Goal: Find specific page/section: Find specific page/section

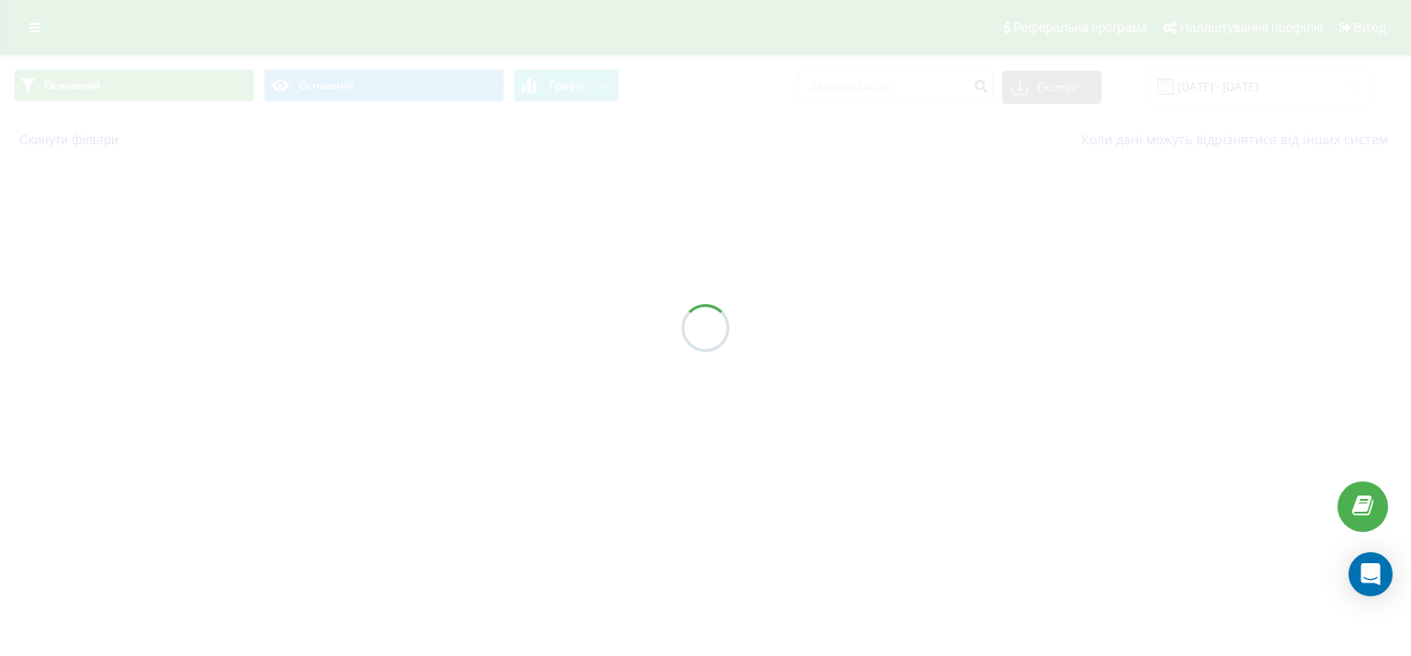
click at [35, 29] on div at bounding box center [705, 328] width 1411 height 656
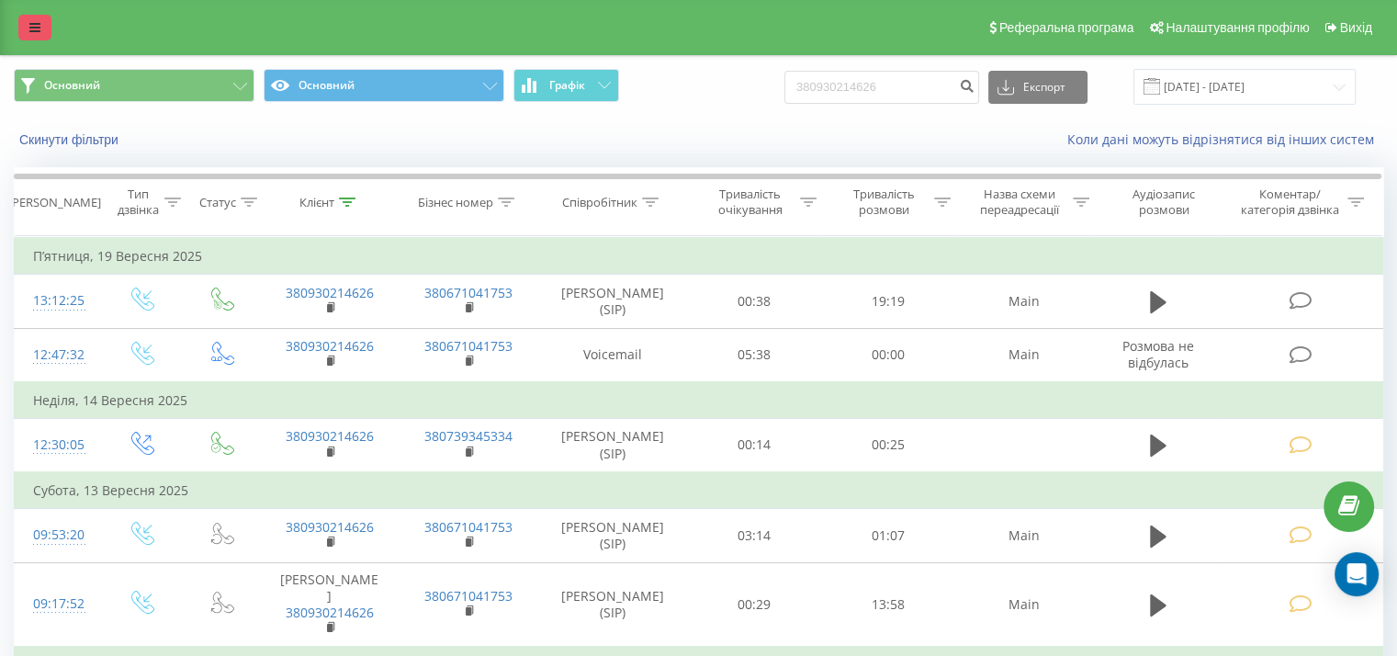
click at [35, 30] on icon at bounding box center [34, 27] width 11 height 13
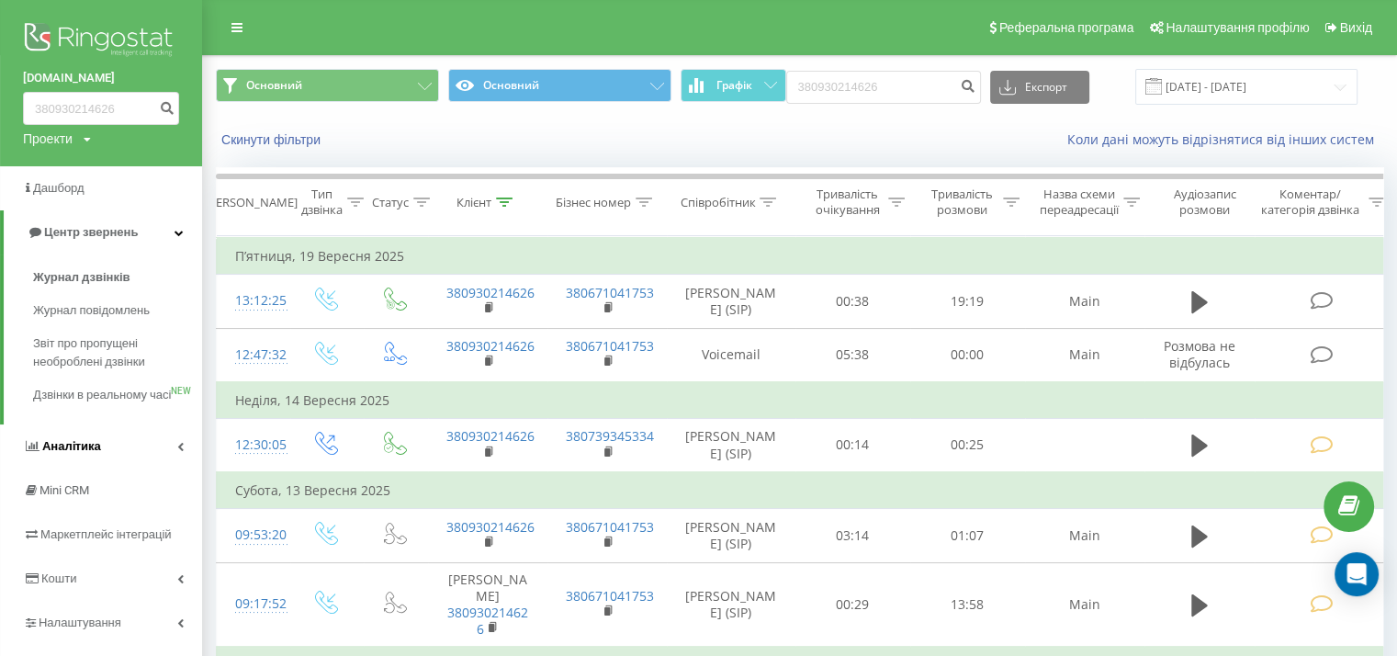
click at [89, 453] on span "Аналiтика" at bounding box center [71, 446] width 59 height 14
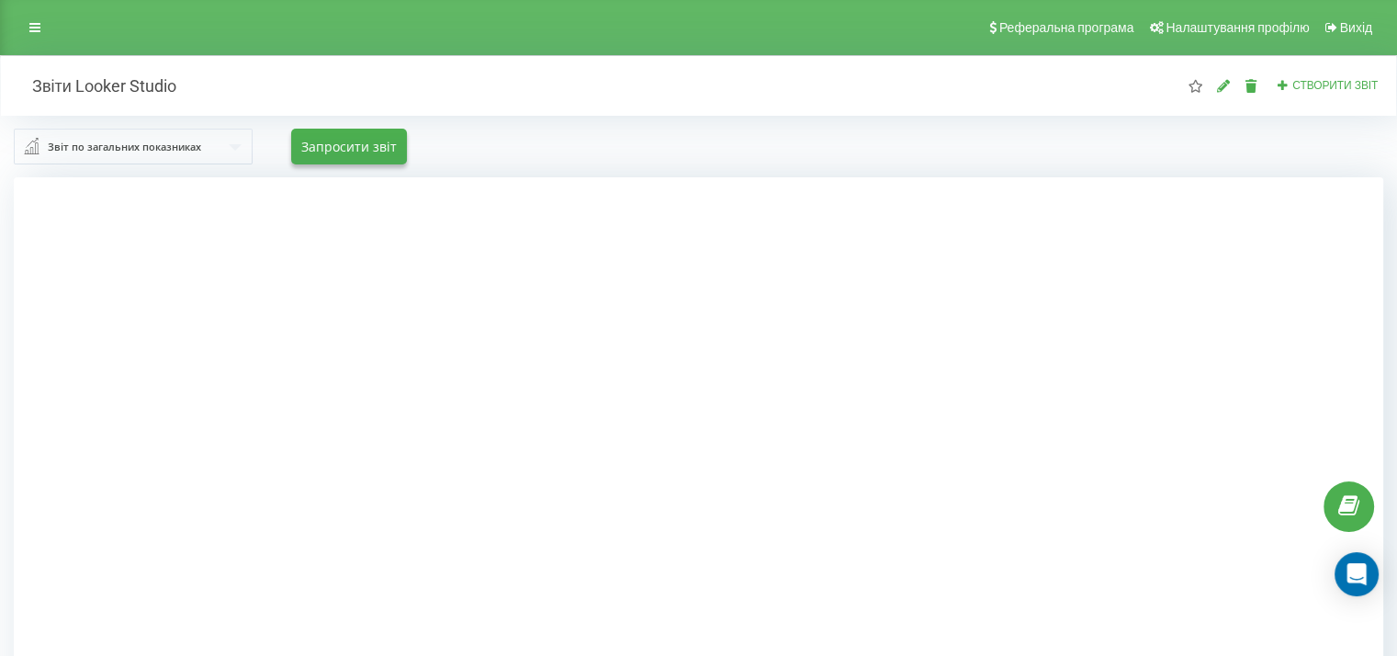
click at [88, 143] on div "Звіт по загальних показниках" at bounding box center [124, 147] width 153 height 20
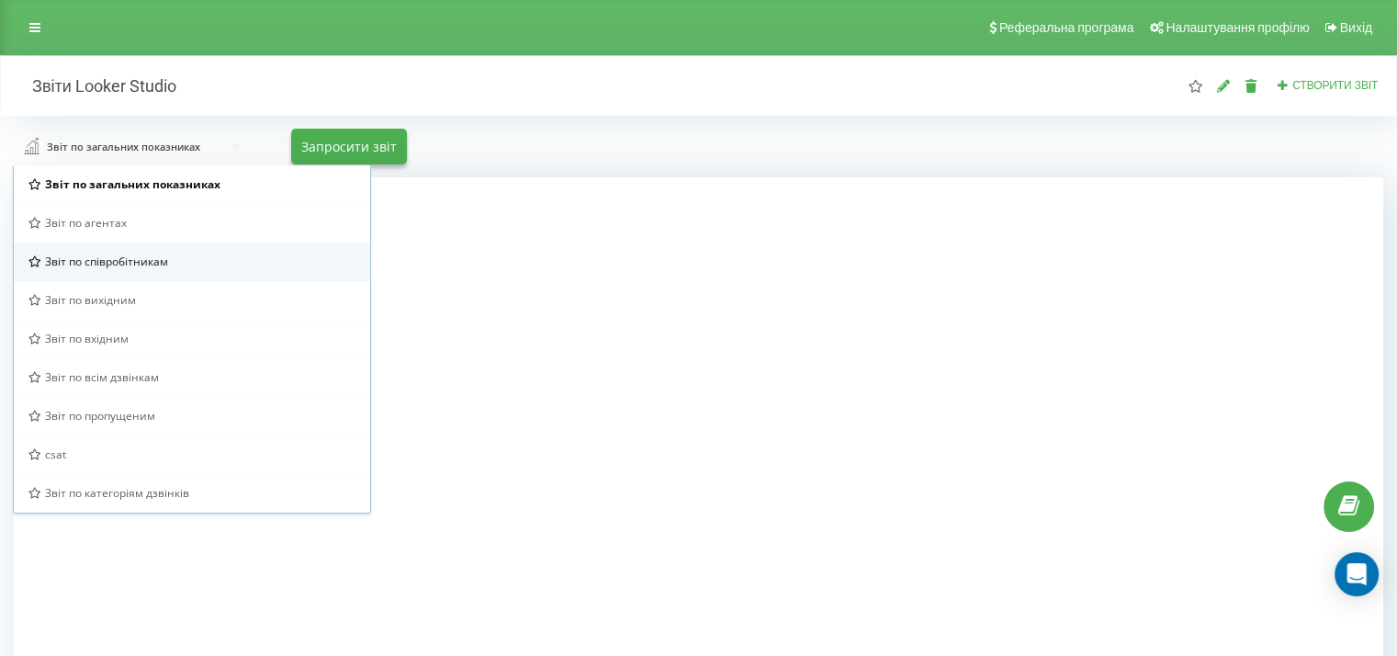
click at [153, 256] on span "Звіт по співробітникам" at bounding box center [106, 261] width 123 height 16
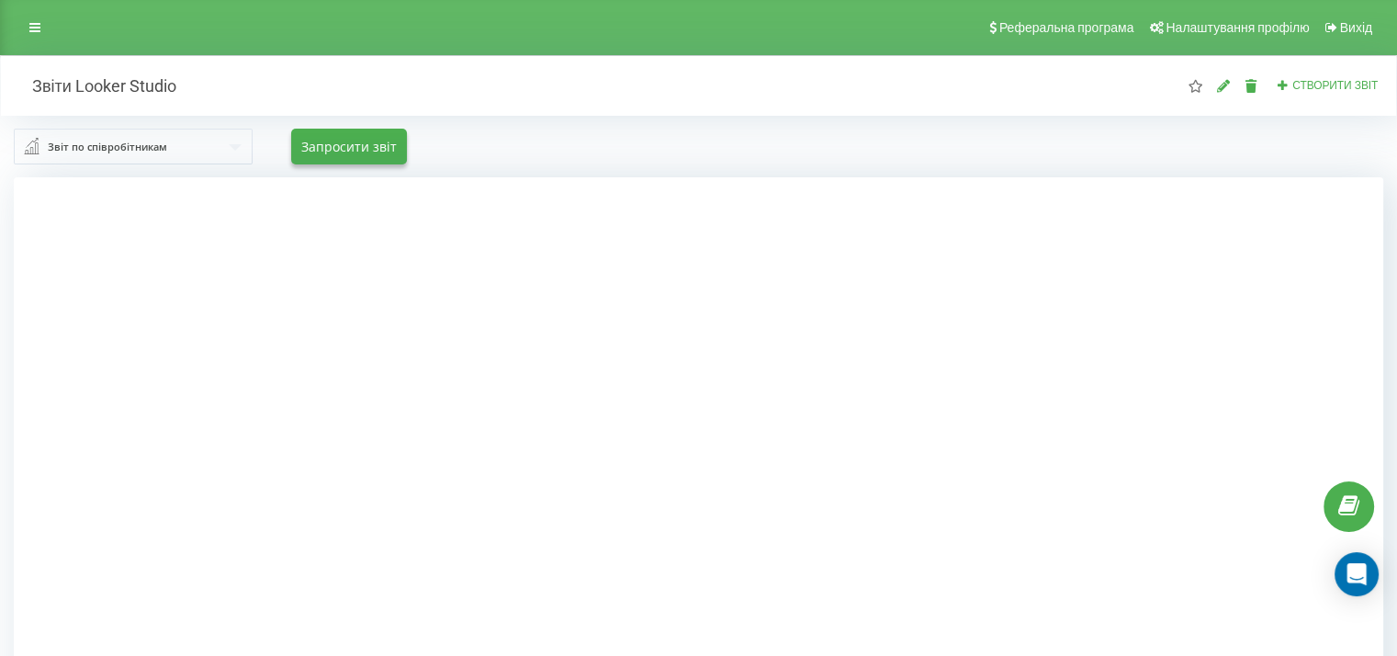
click at [143, 151] on div "Звіт по співробітникам" at bounding box center [107, 147] width 119 height 20
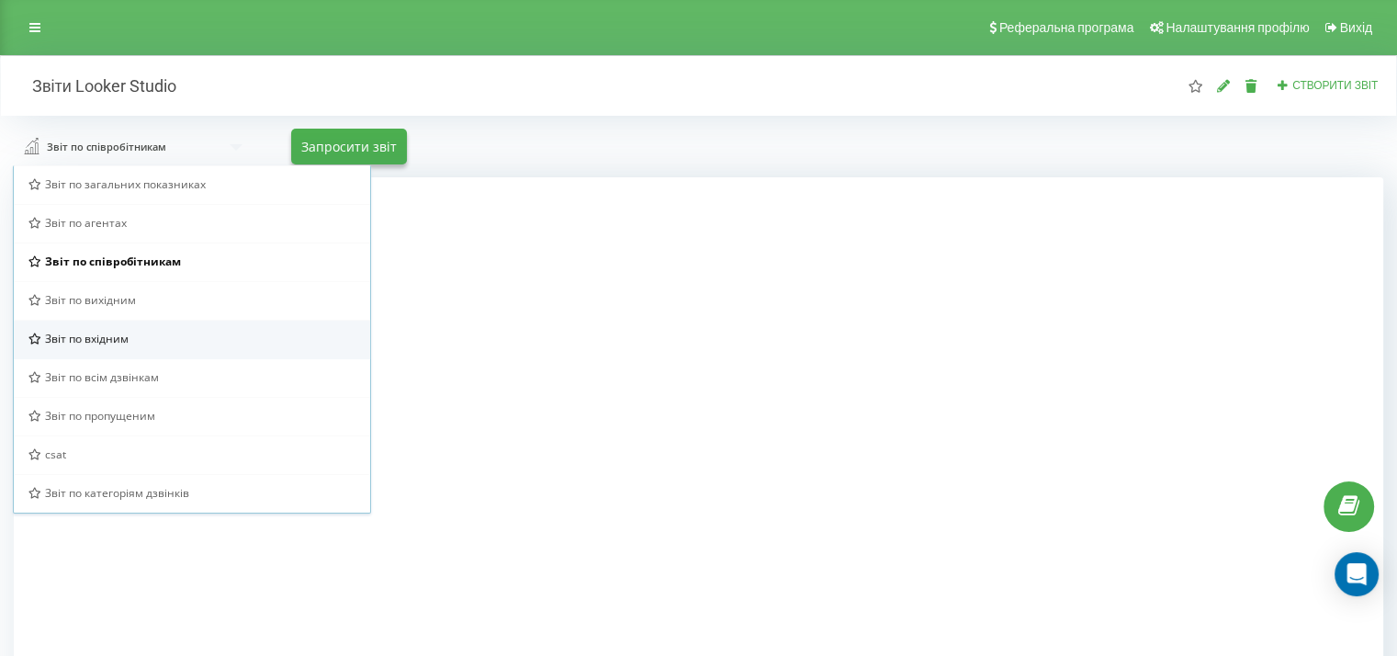
click at [150, 332] on div "Звіт по вхідним" at bounding box center [191, 339] width 327 height 16
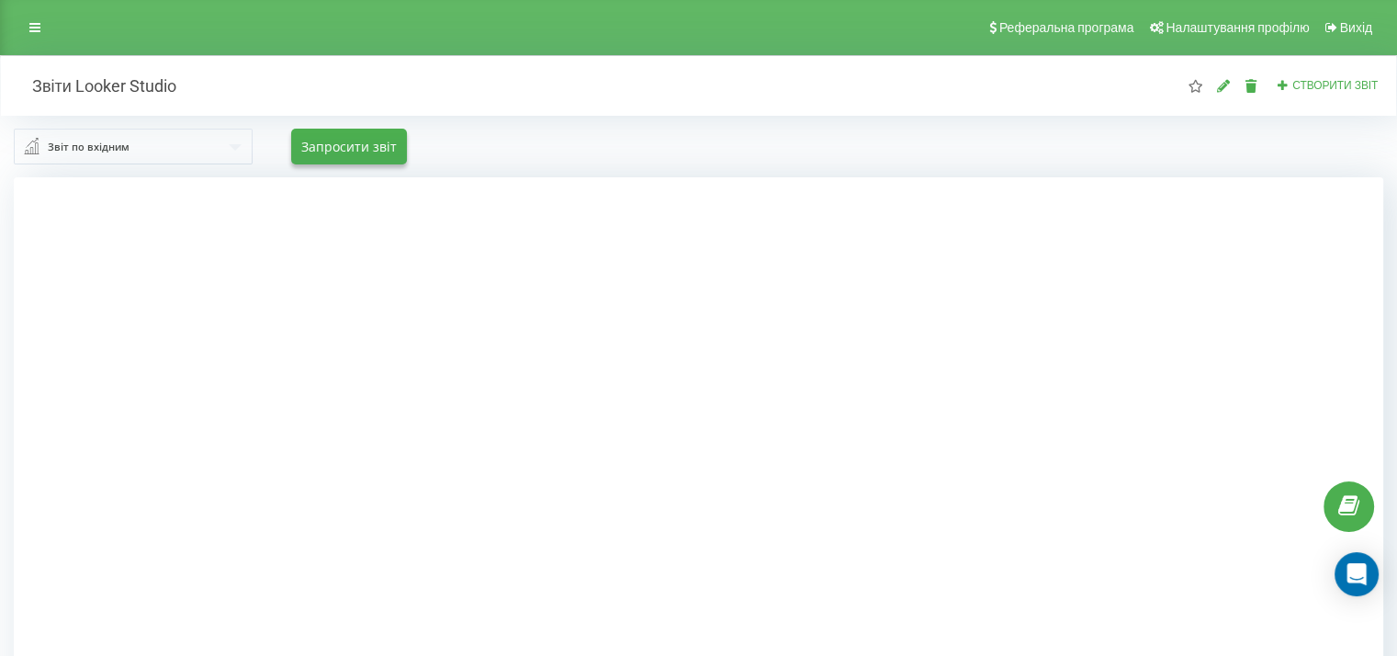
click at [159, 139] on input "text" at bounding box center [134, 145] width 237 height 33
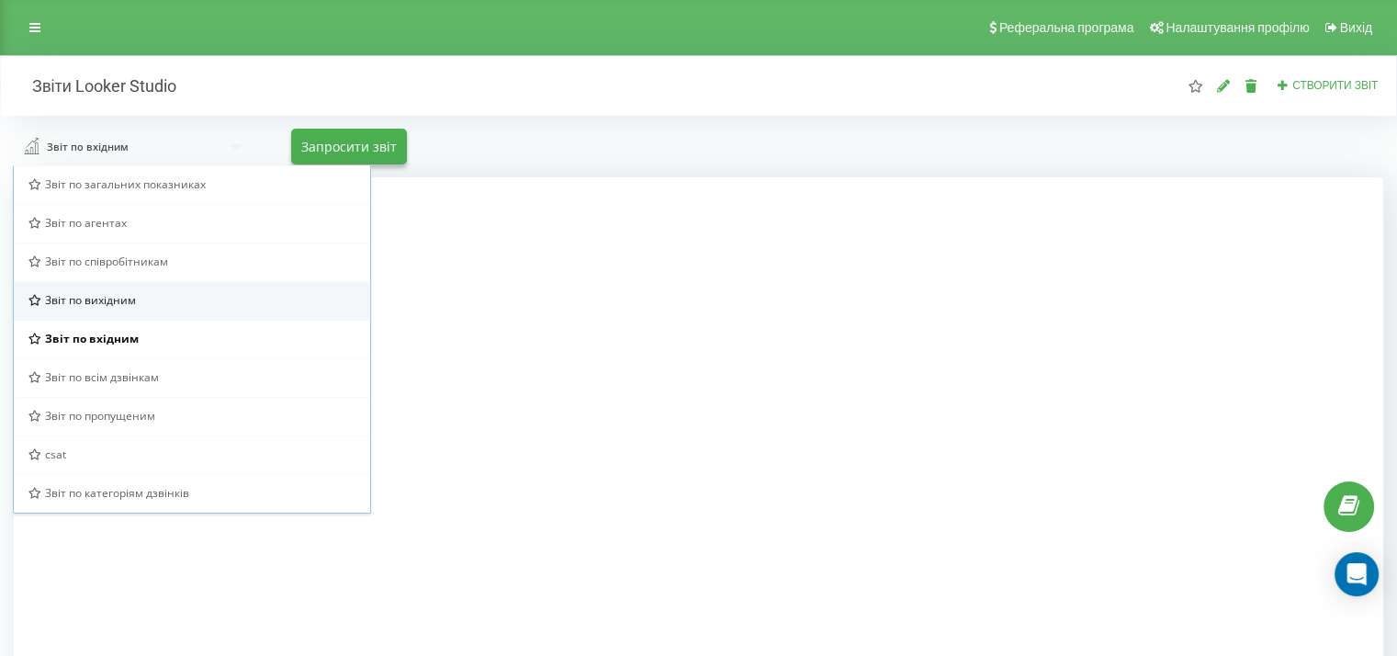
click at [157, 300] on div "Звіт по вихідним" at bounding box center [191, 300] width 327 height 16
